Goal: Book appointment/travel/reservation

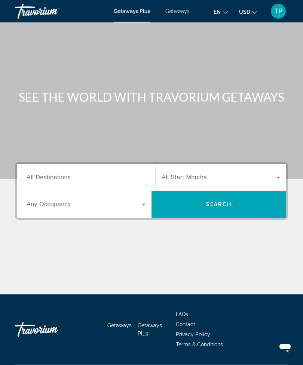
click at [133, 174] on input "Destination All Destinations" at bounding box center [86, 177] width 119 height 9
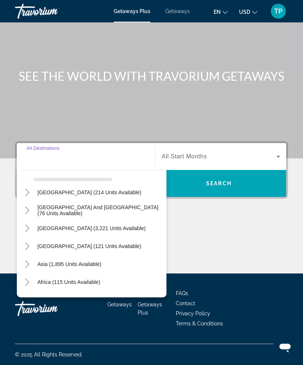
scroll to position [107, 0]
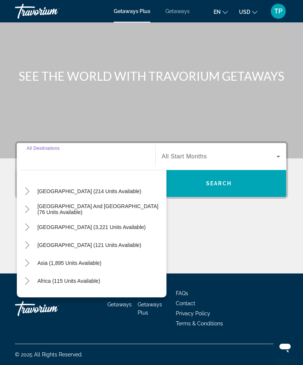
click at [31, 260] on icon "Toggle Asia (1,895 units available)" at bounding box center [27, 262] width 7 height 7
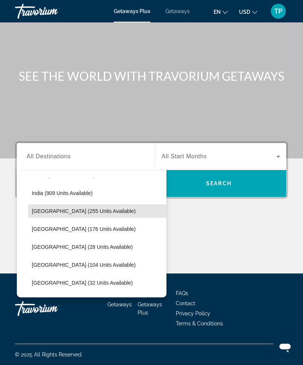
scroll to position [250, 0]
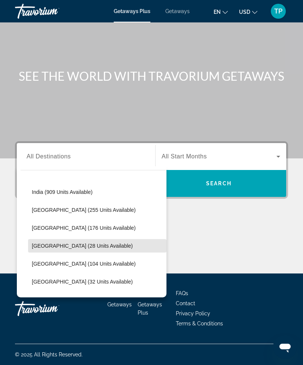
click at [85, 244] on span "[GEOGRAPHIC_DATA] (28 units available)" at bounding box center [82, 246] width 101 height 6
type input "**********"
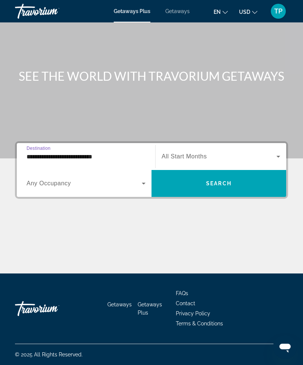
click at [144, 181] on icon "Search widget" at bounding box center [143, 183] width 9 height 9
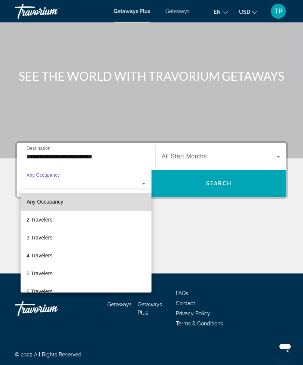
click at [138, 202] on mat-option "Any Occupancy" at bounding box center [86, 202] width 131 height 18
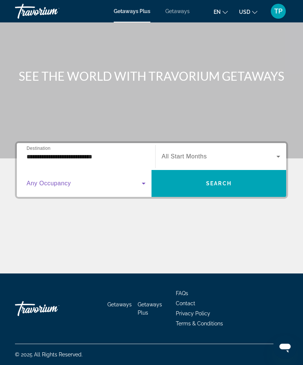
click at [243, 180] on span "Search widget" at bounding box center [218, 183] width 134 height 18
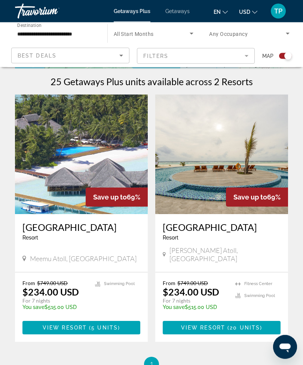
scroll to position [158, 0]
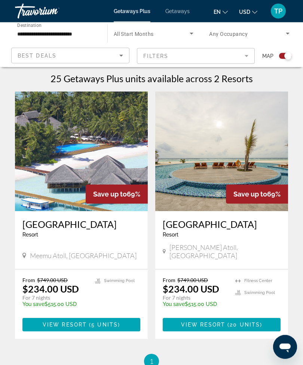
click at [97, 168] on img "Main content" at bounding box center [81, 152] width 133 height 120
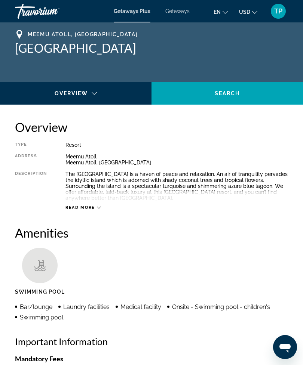
click at [97, 209] on icon "Main content" at bounding box center [99, 207] width 4 height 4
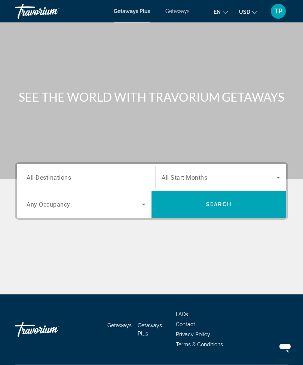
click at [78, 176] on input "Destination All Destinations" at bounding box center [86, 177] width 119 height 9
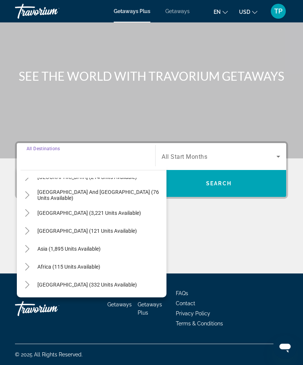
scroll to position [121, 0]
click at [33, 246] on mat-icon "Toggle Asia (1,895 units available)" at bounding box center [27, 248] width 13 height 13
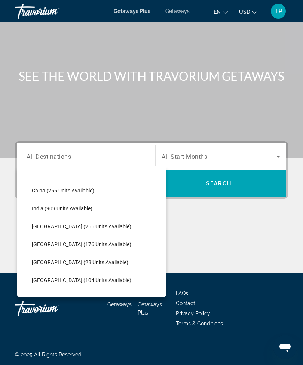
scroll to position [234, 0]
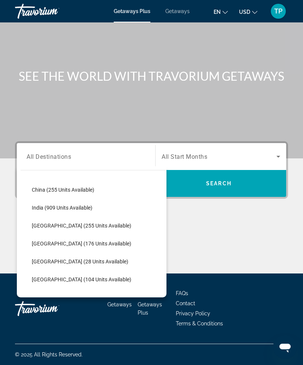
click at [57, 258] on span "[GEOGRAPHIC_DATA] (28 units available)" at bounding box center [80, 261] width 96 height 6
type input "**********"
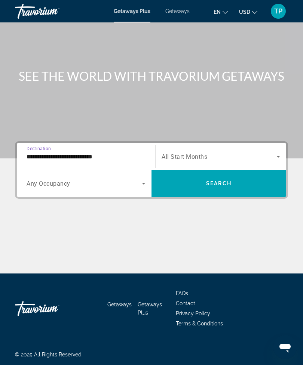
click at [238, 179] on span "Search widget" at bounding box center [218, 183] width 134 height 18
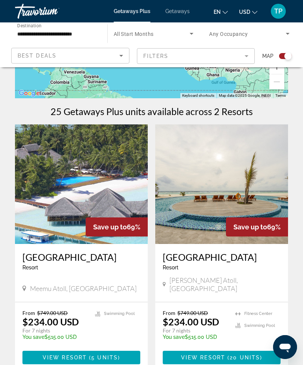
scroll to position [131, 0]
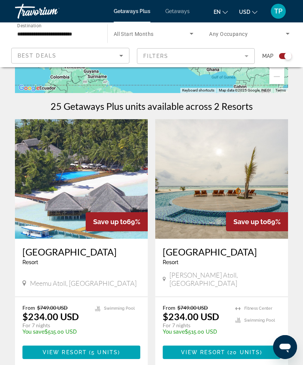
click at [206, 204] on img "Main content" at bounding box center [221, 179] width 133 height 120
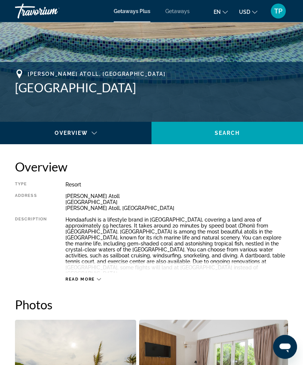
scroll to position [256, 0]
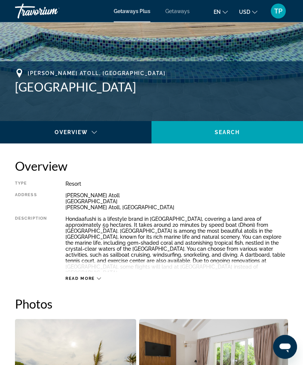
click at [94, 279] on span "Read more" at bounding box center [80, 278] width 30 height 5
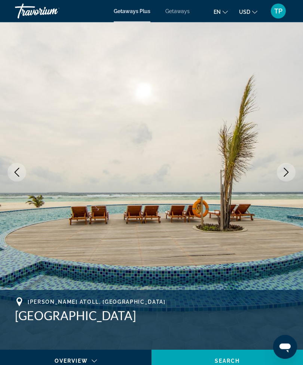
scroll to position [0, 0]
